Goal: Find specific page/section: Find specific page/section

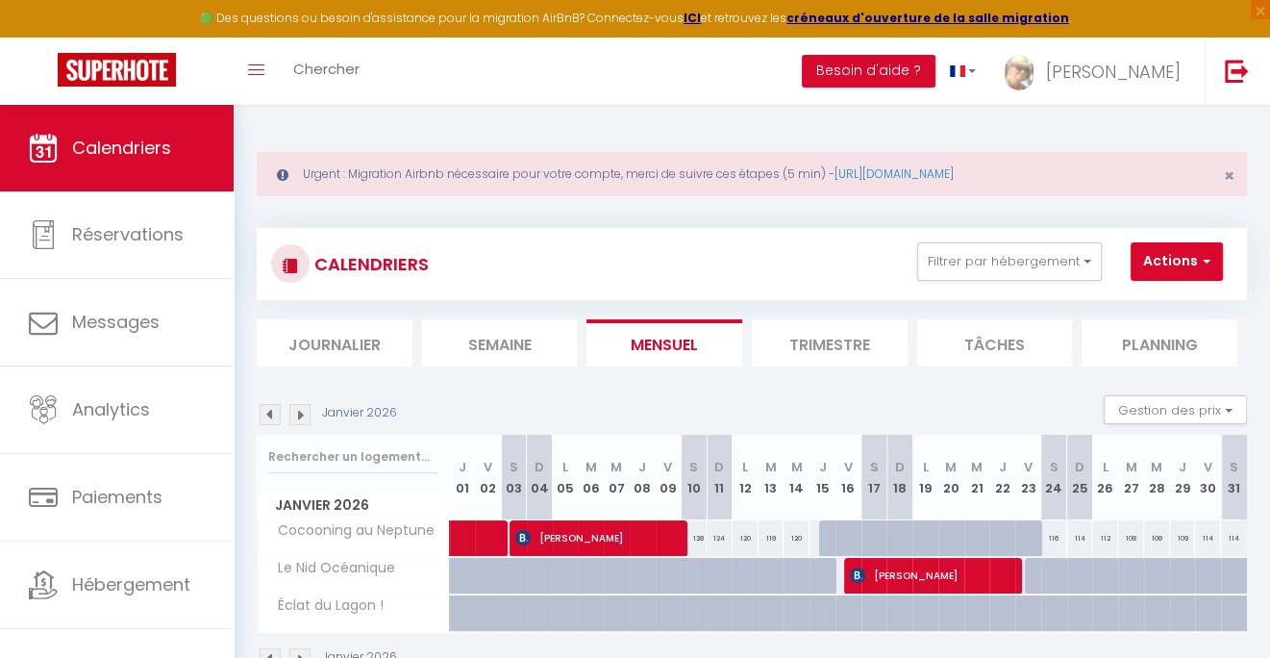
click at [272, 419] on img at bounding box center [270, 414] width 21 height 21
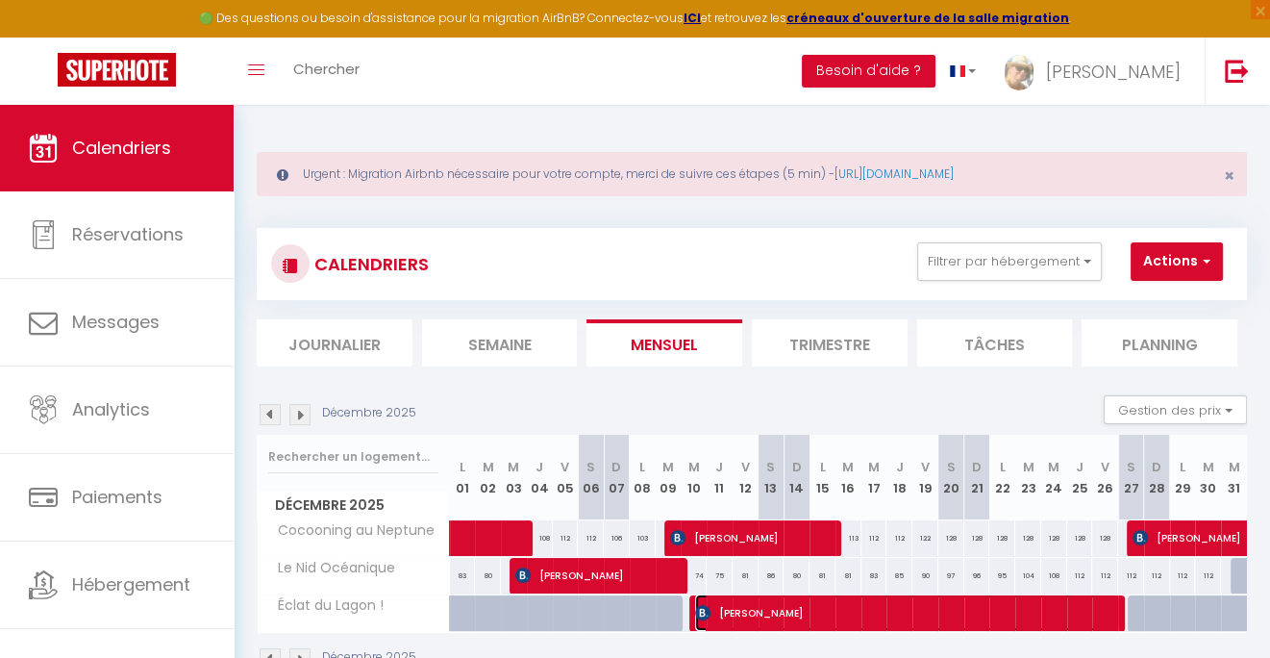
click at [770, 611] on span "[PERSON_NAME]" at bounding box center [907, 612] width 424 height 37
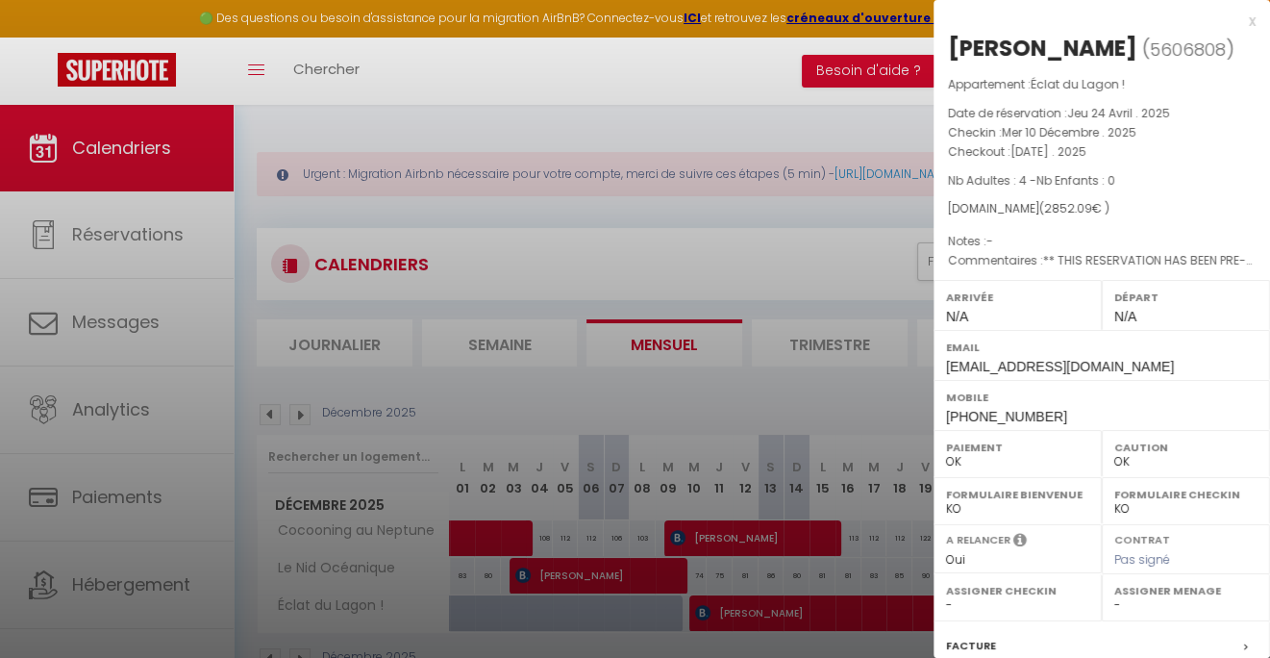
click at [1239, 19] on div "x" at bounding box center [1095, 21] width 322 height 23
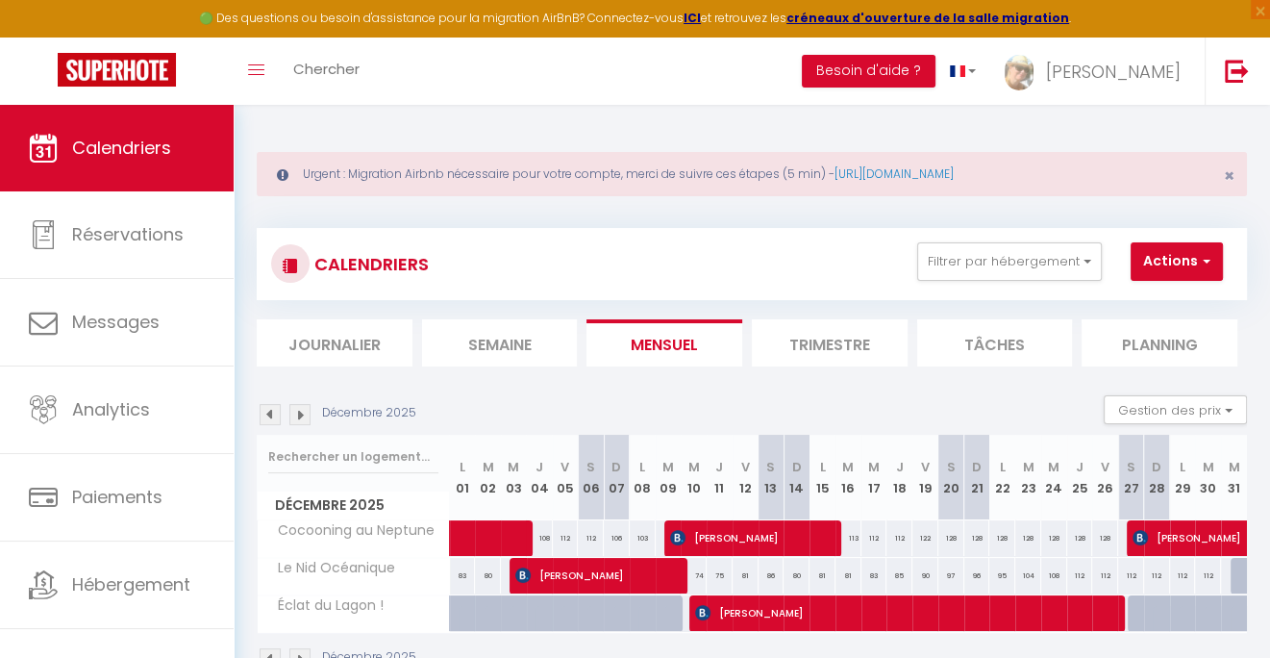
click at [295, 416] on img at bounding box center [299, 414] width 21 height 21
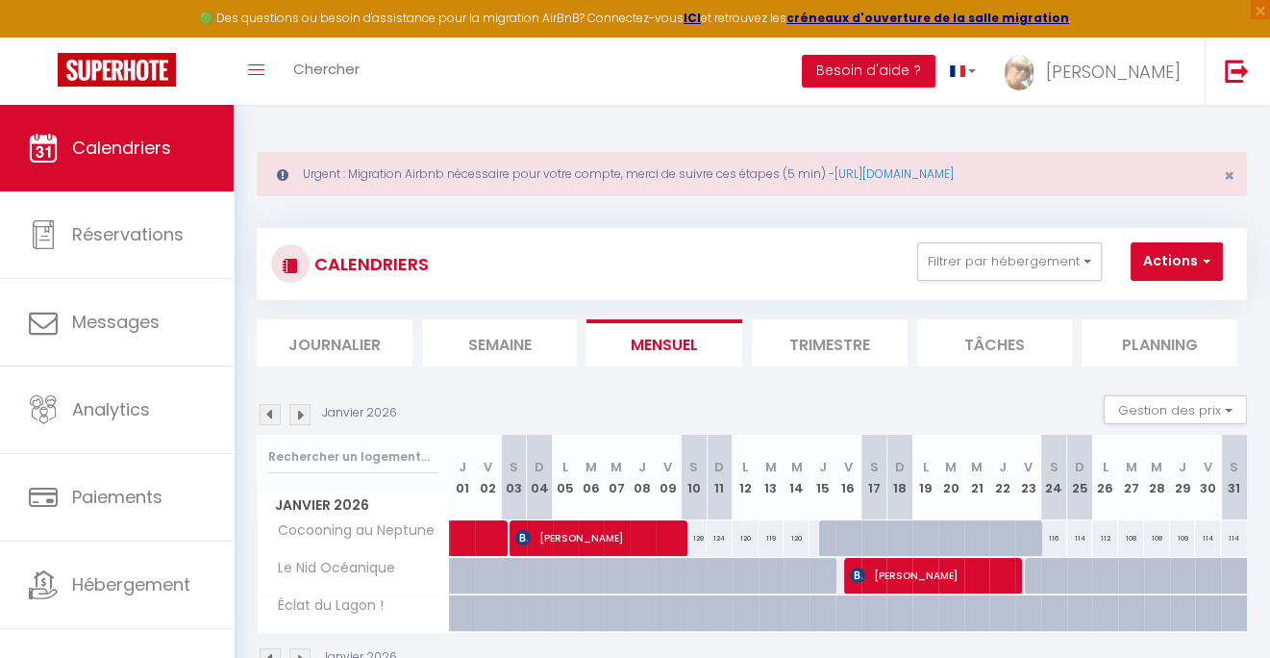
click at [296, 413] on img at bounding box center [299, 414] width 21 height 21
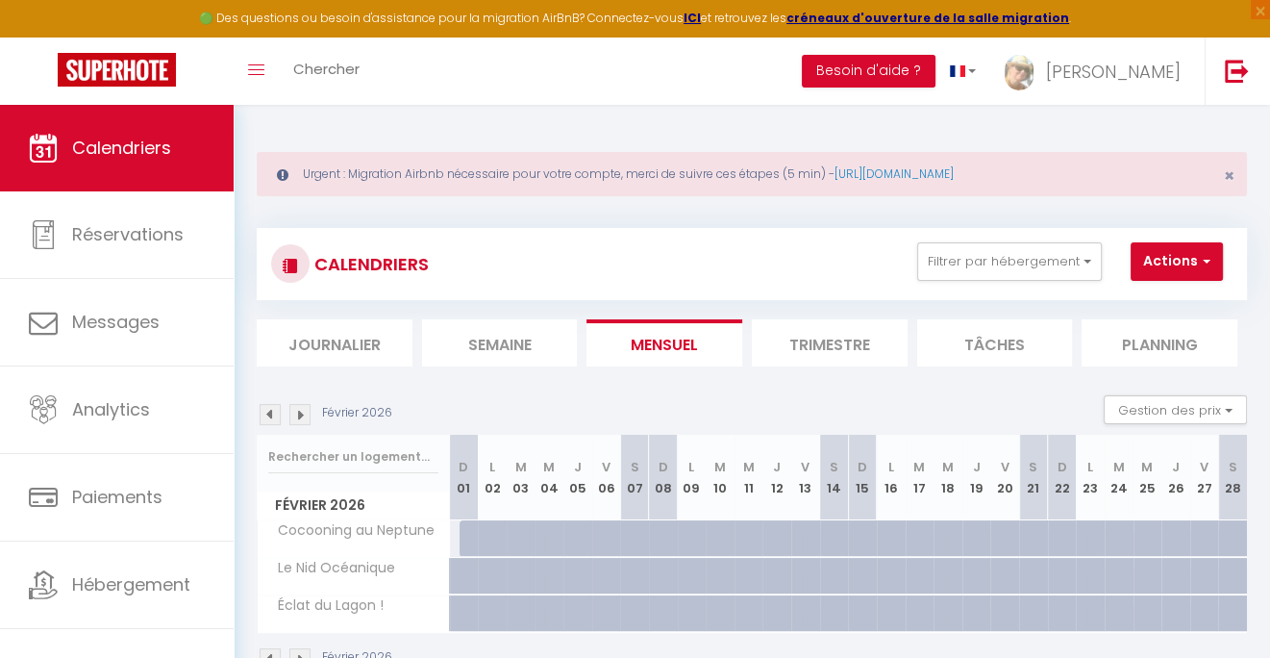
click at [296, 413] on img at bounding box center [299, 414] width 21 height 21
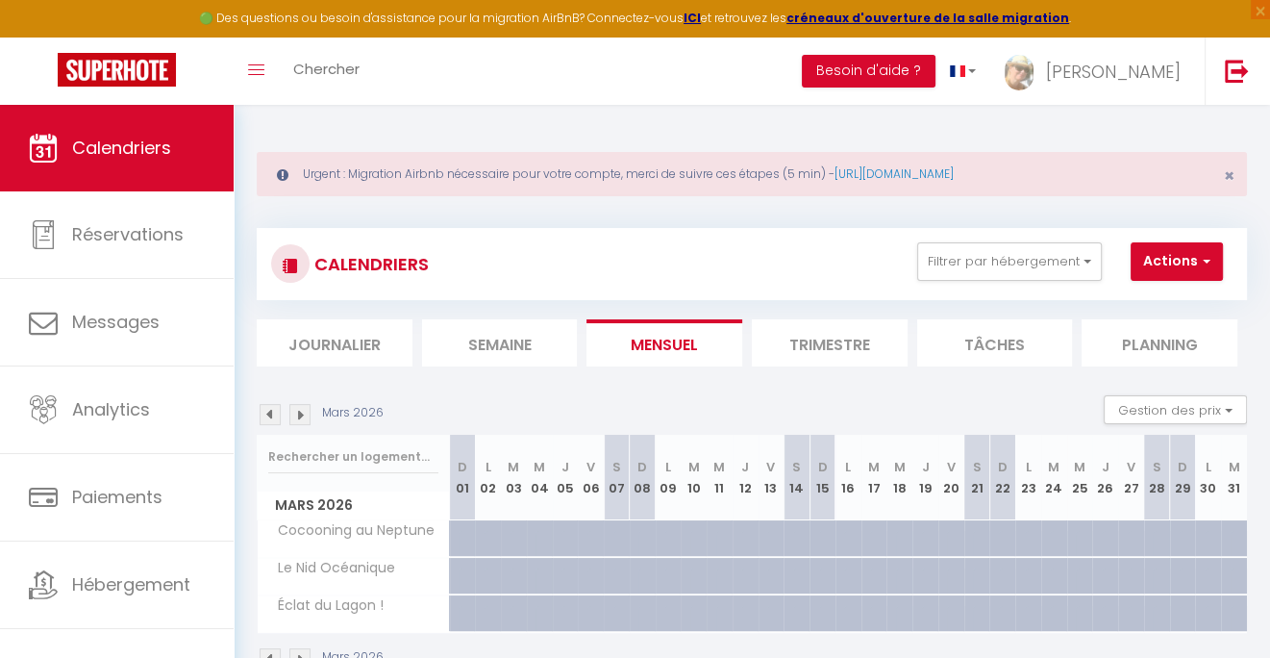
click at [296, 413] on img at bounding box center [299, 414] width 21 height 21
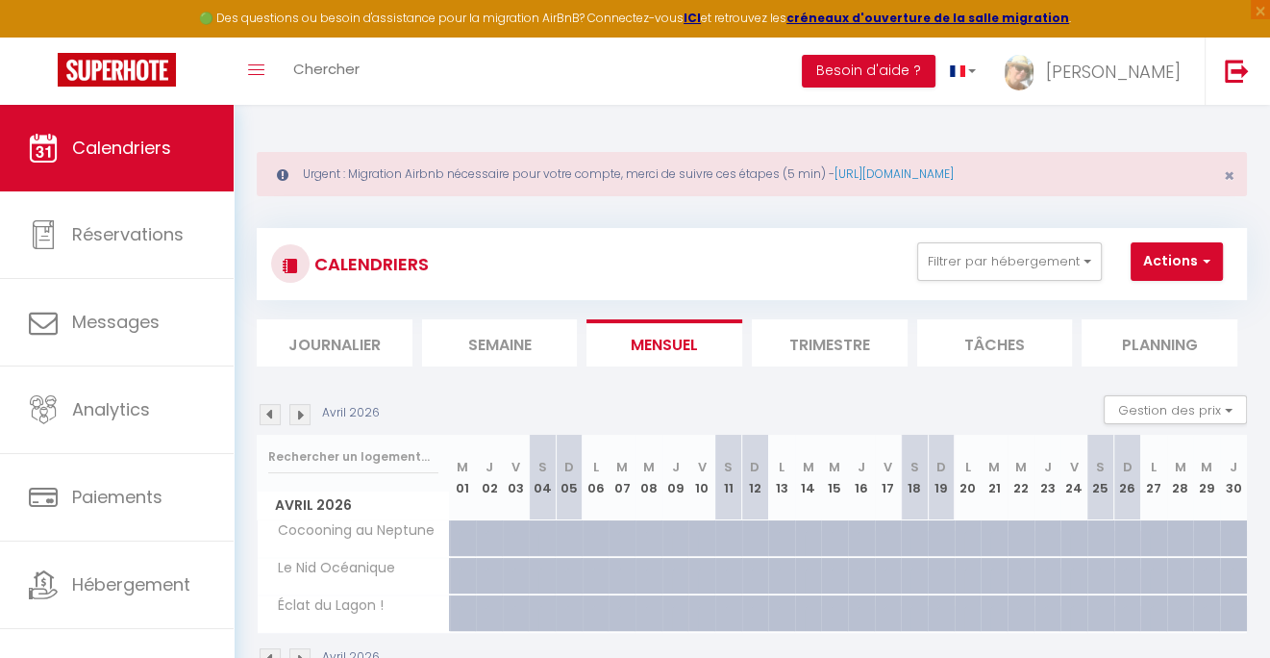
click at [296, 413] on img at bounding box center [299, 414] width 21 height 21
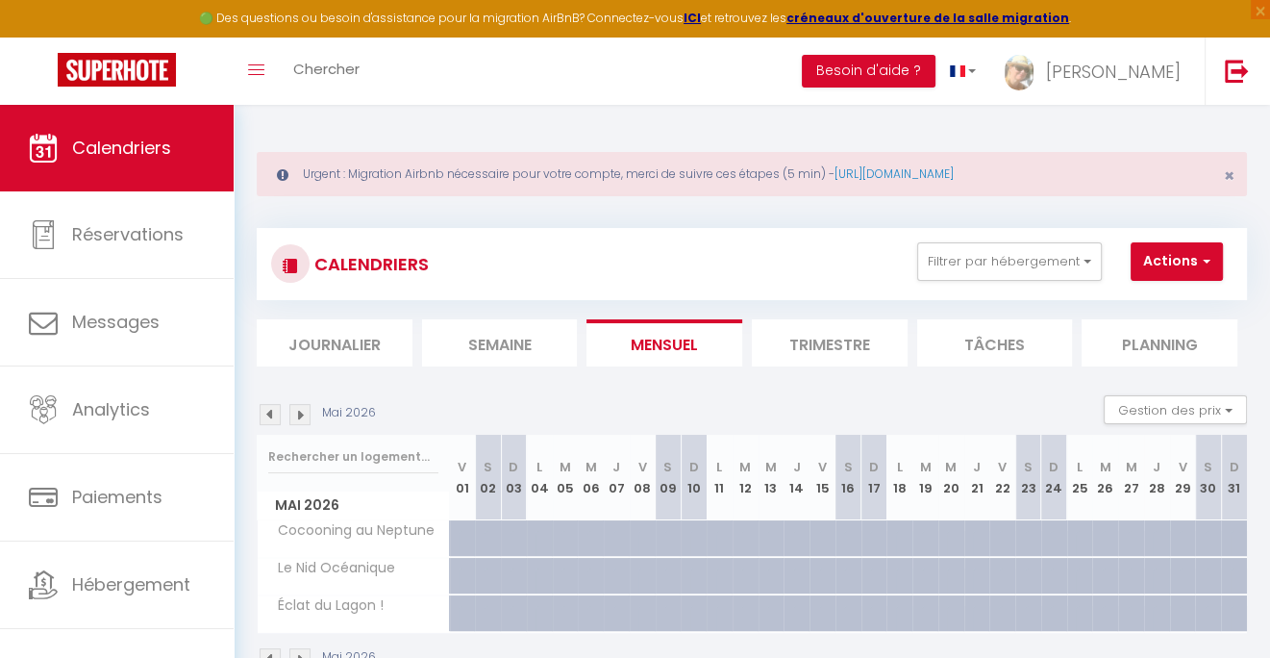
click at [269, 415] on img at bounding box center [270, 414] width 21 height 21
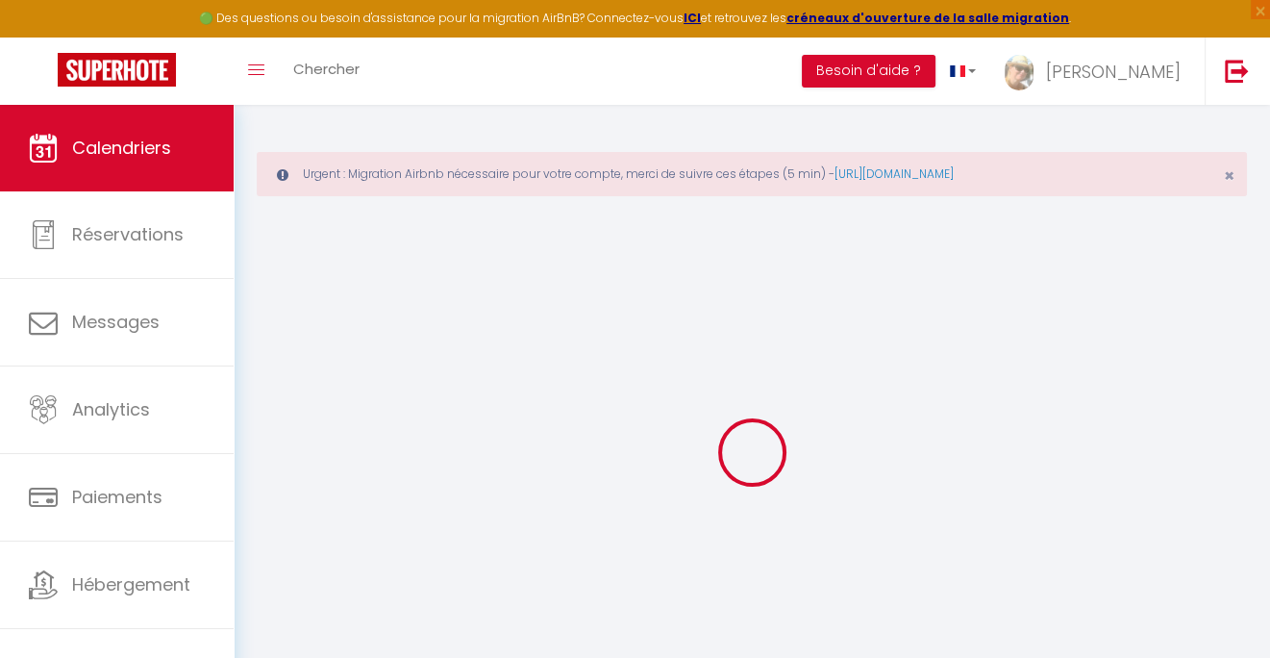
click at [269, 415] on div at bounding box center [752, 452] width 990 height 485
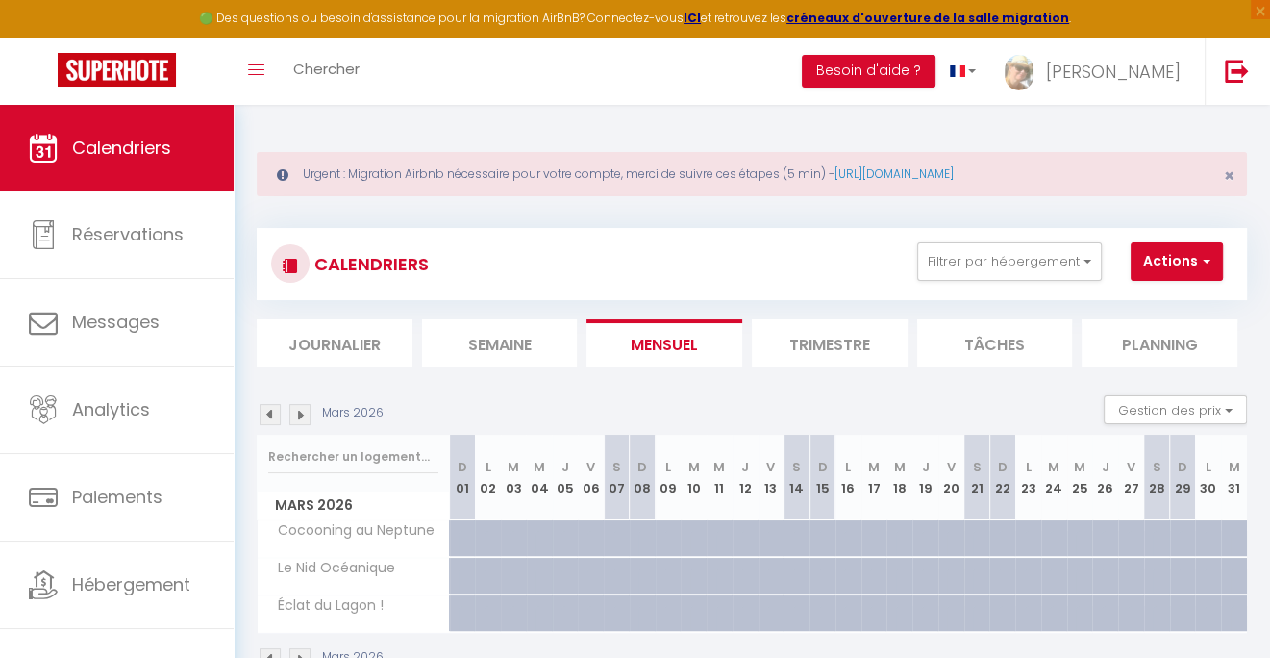
click at [269, 415] on img at bounding box center [270, 414] width 21 height 21
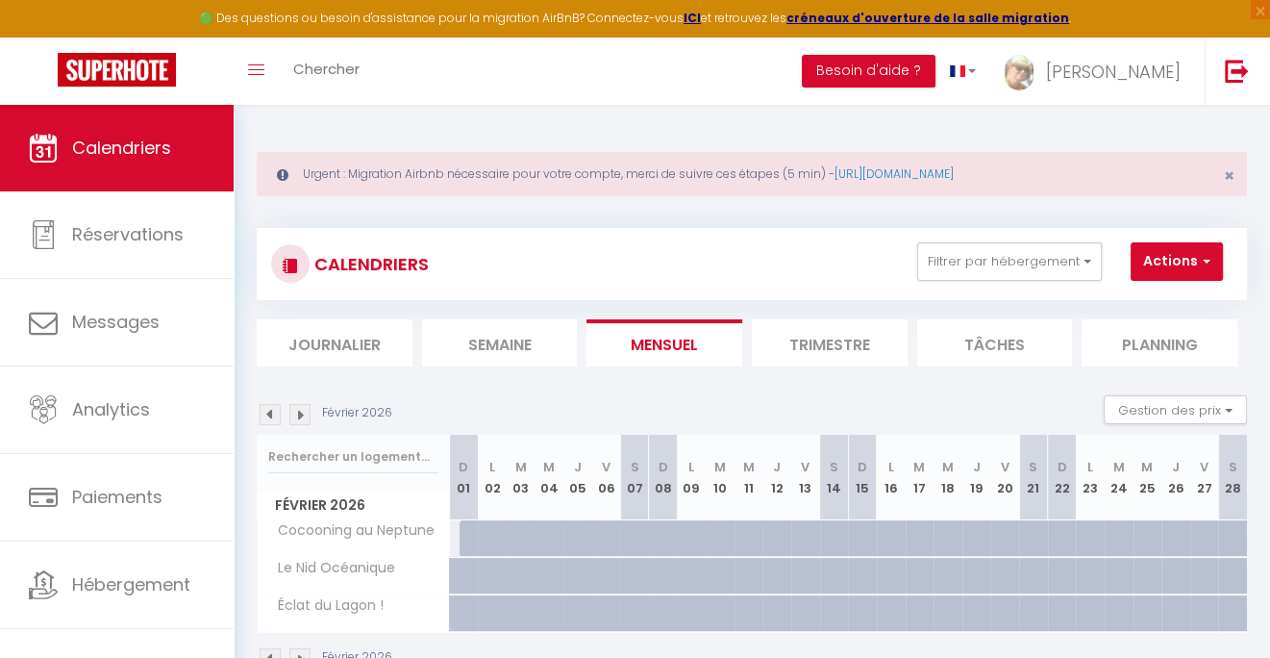
click at [269, 415] on img at bounding box center [270, 414] width 21 height 21
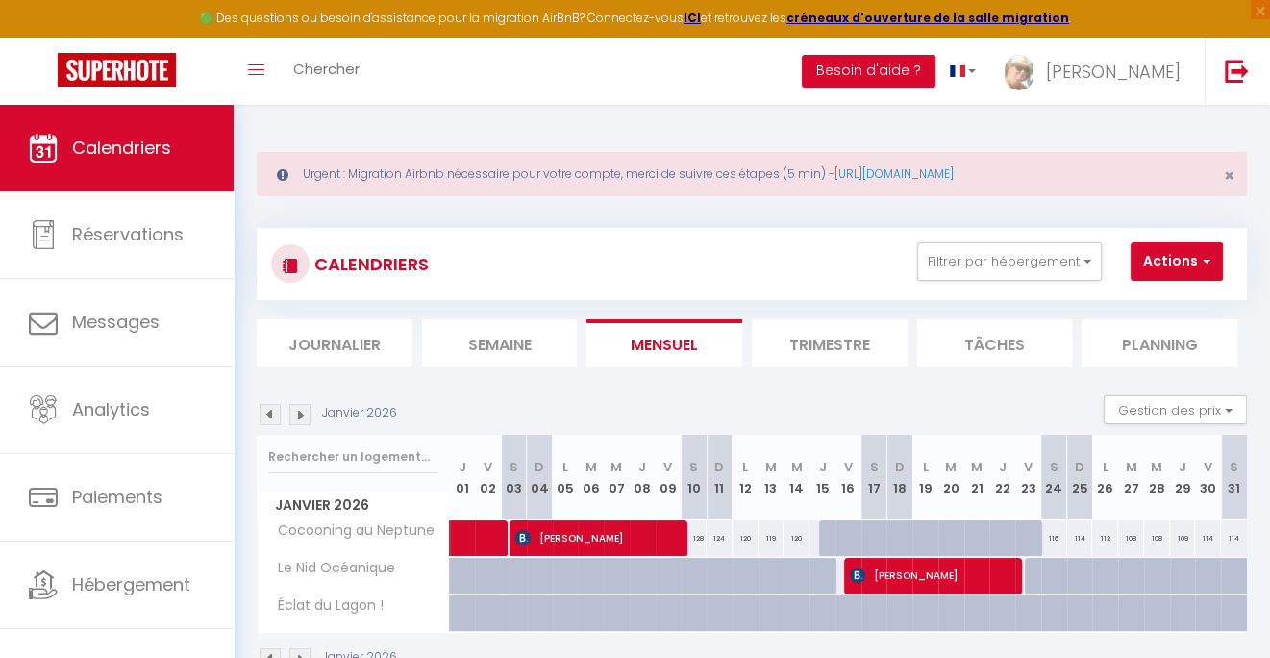
click at [276, 416] on img at bounding box center [270, 414] width 21 height 21
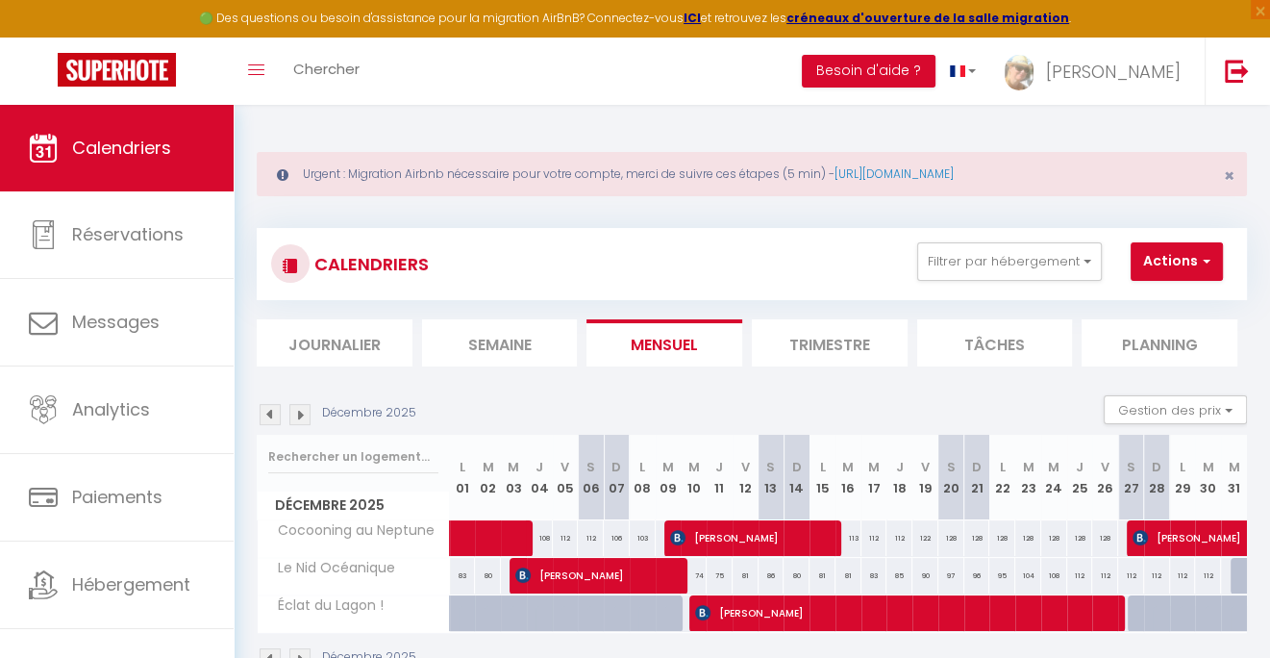
click at [275, 416] on img at bounding box center [270, 414] width 21 height 21
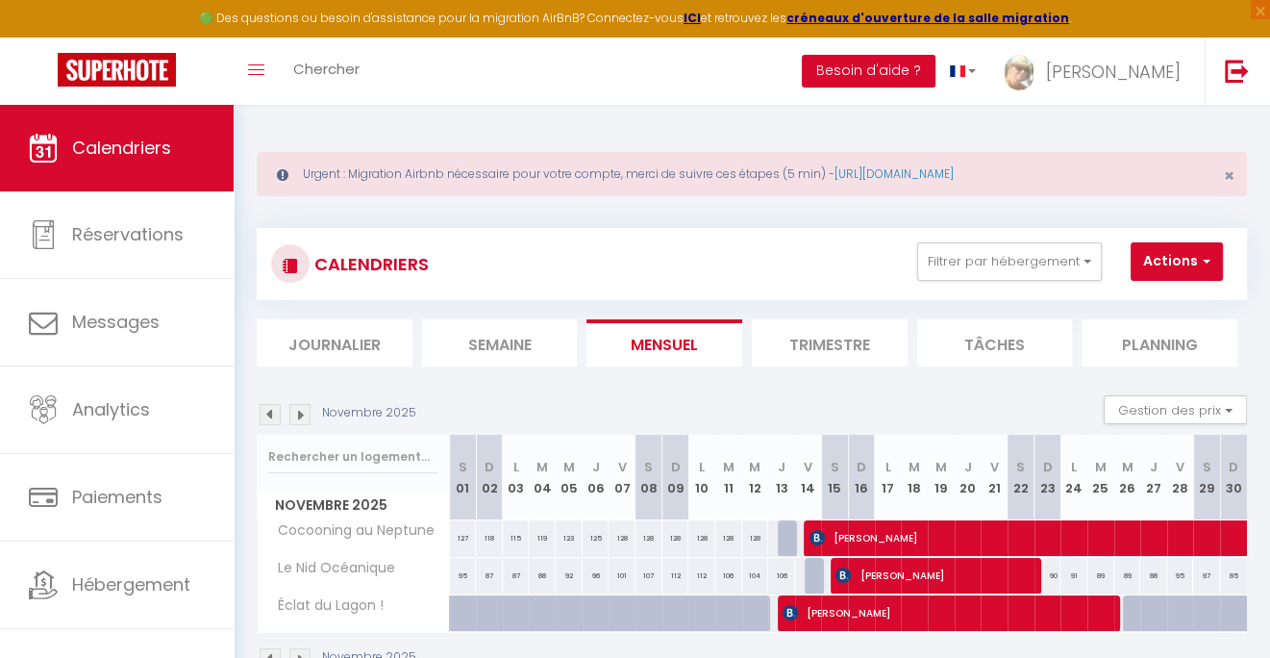
click at [275, 416] on img at bounding box center [270, 414] width 21 height 21
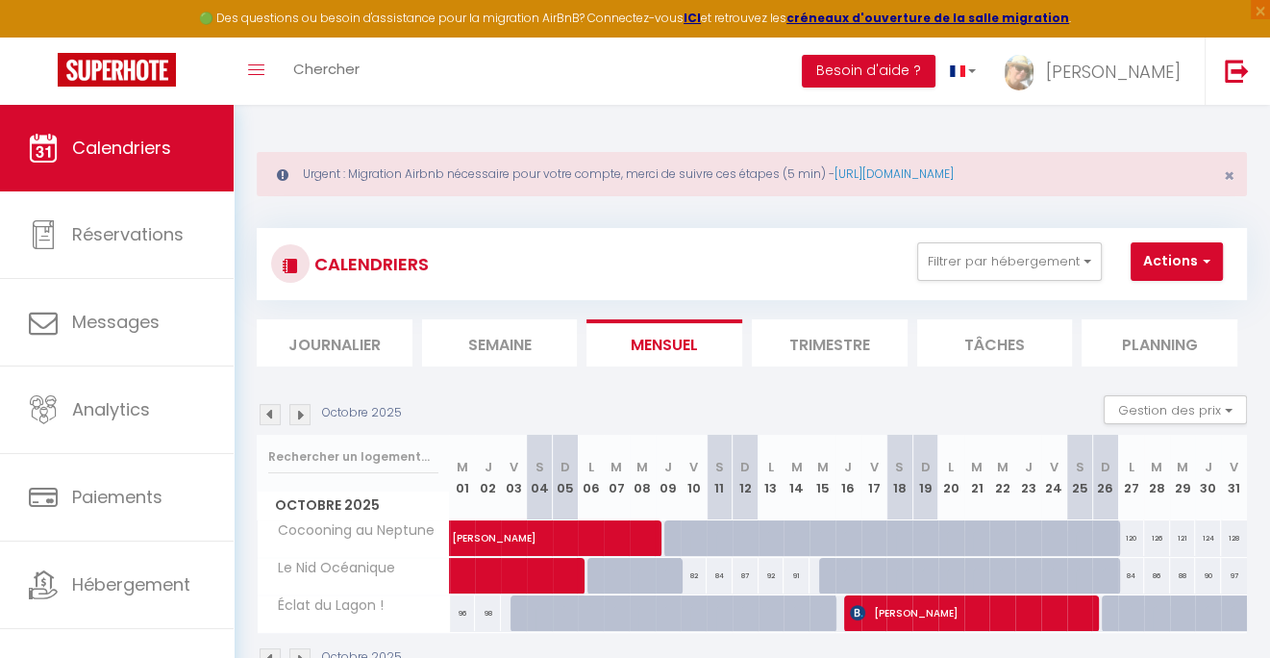
click at [275, 416] on img at bounding box center [270, 414] width 21 height 21
